Goal: Find specific page/section

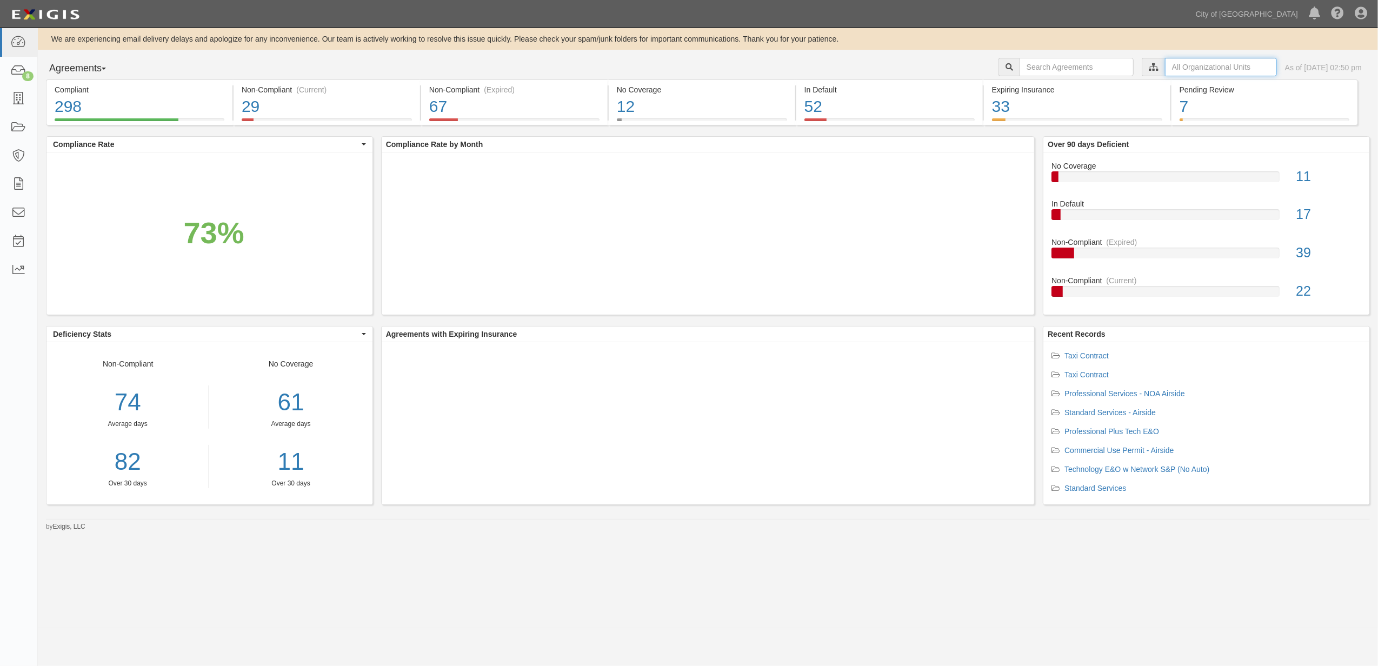
click at [1177, 66] on input "text" at bounding box center [1221, 67] width 112 height 18
click at [1025, 88] on input "City of [GEOGRAPHIC_DATA], Aviation Department" at bounding box center [1025, 86] width 7 height 7
checkbox input "false"
click at [1041, 84] on icon at bounding box center [1040, 86] width 8 height 5
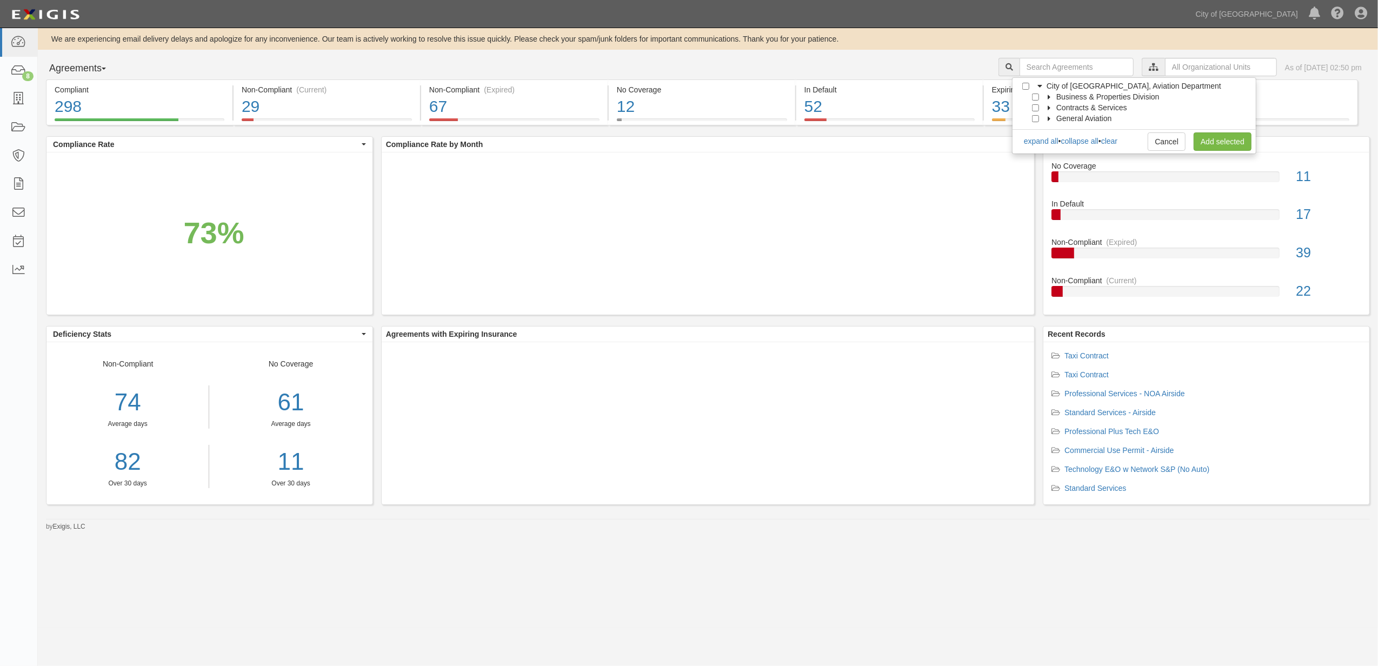
click at [1038, 111] on div "Contracts & Services" at bounding box center [1080, 107] width 94 height 11
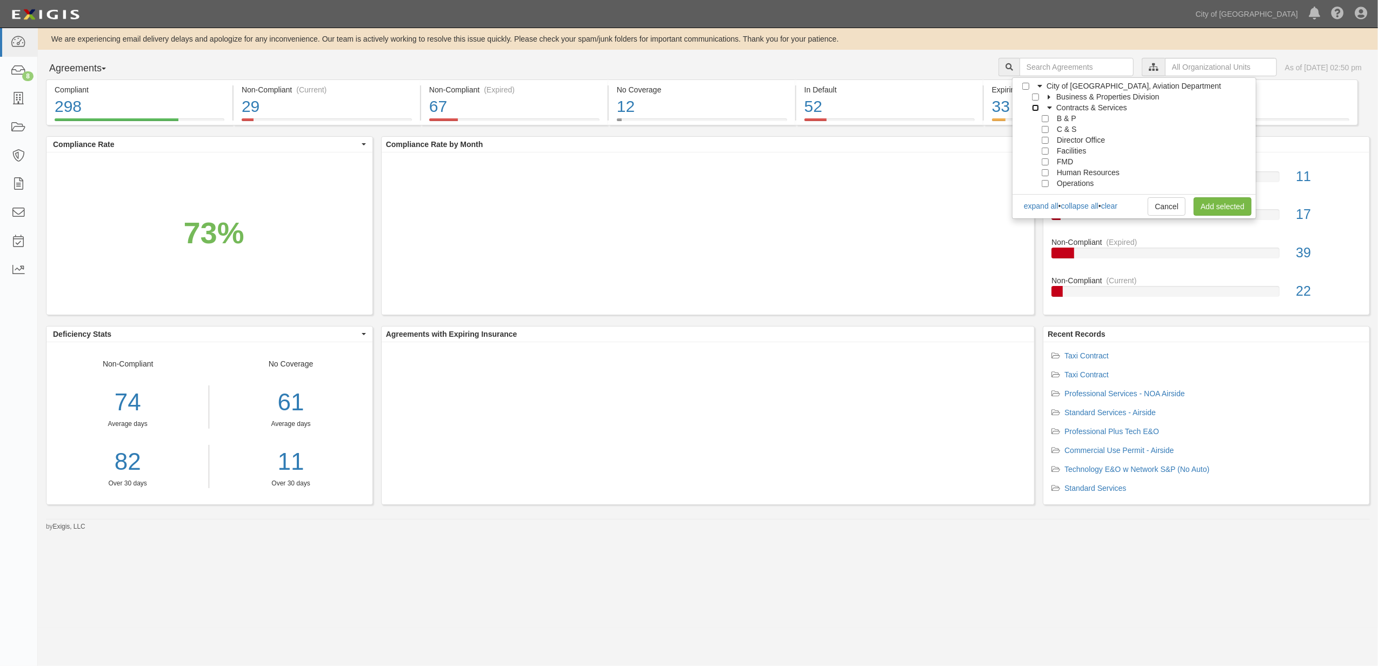
click at [1037, 107] on input "Contracts & Services" at bounding box center [1035, 107] width 7 height 7
checkbox input "true"
click at [1216, 202] on link "Add selected" at bounding box center [1222, 206] width 58 height 18
